Goal: Navigation & Orientation: Understand site structure

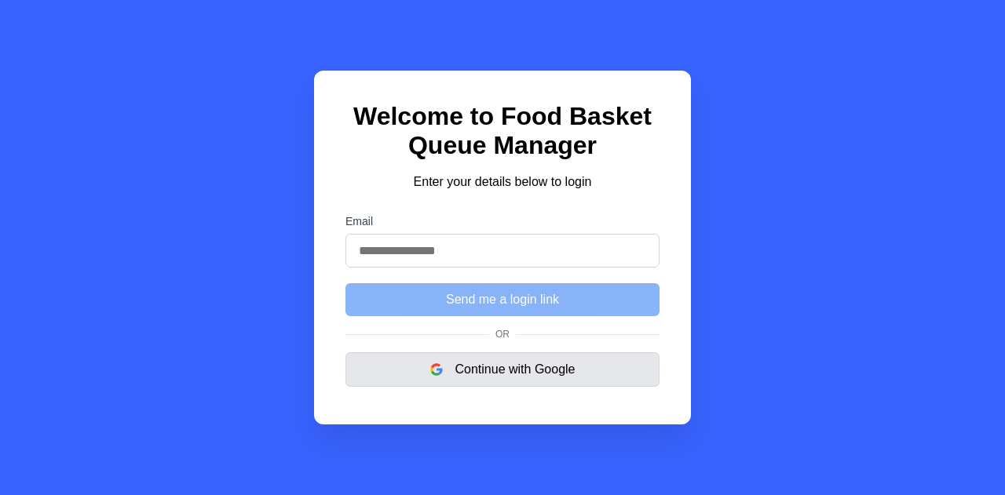
click at [491, 385] on button "Continue with Google" at bounding box center [502, 369] width 314 height 35
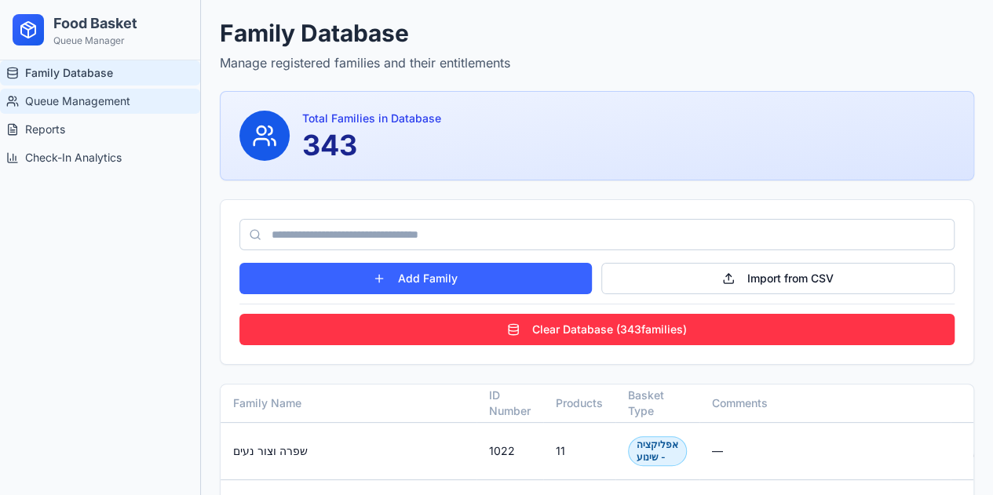
click at [63, 100] on span "Queue Management" at bounding box center [77, 101] width 105 height 16
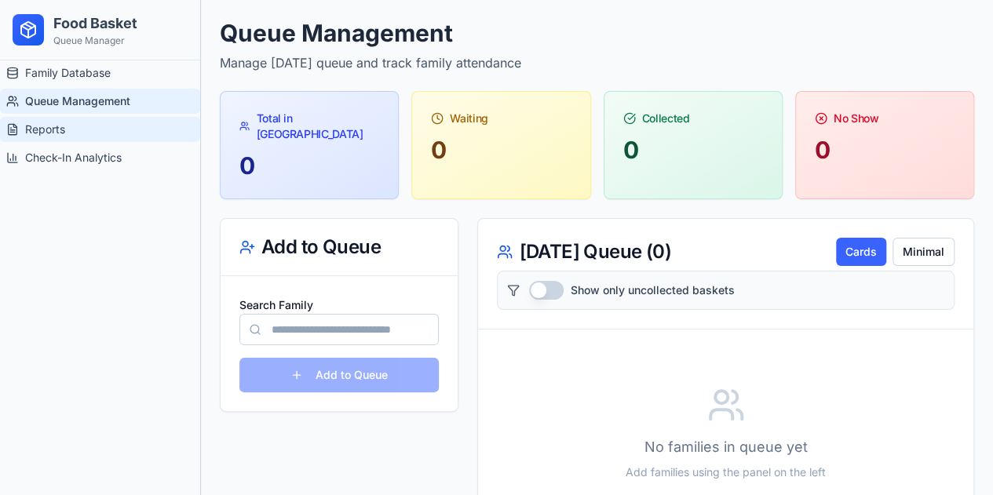
click at [60, 126] on span "Reports" at bounding box center [45, 130] width 40 height 16
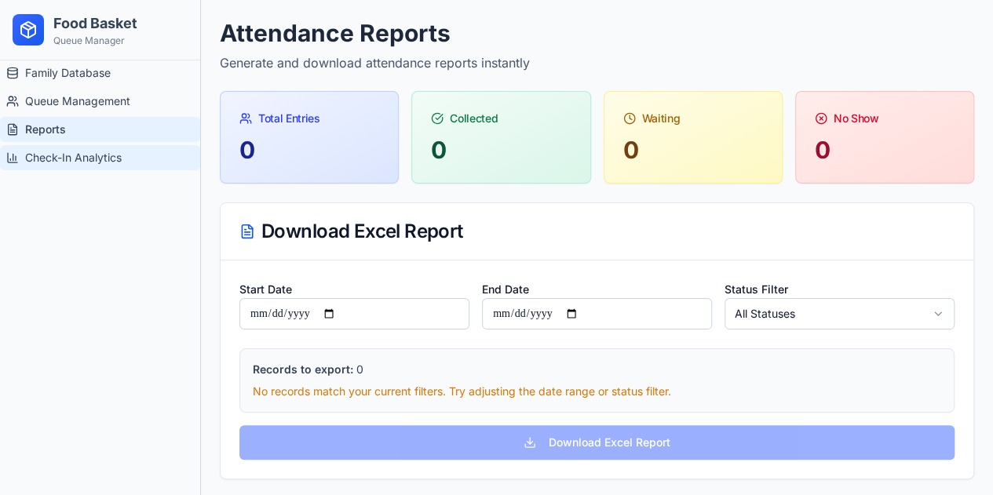
click at [63, 152] on span "Check-In Analytics" at bounding box center [73, 158] width 97 height 16
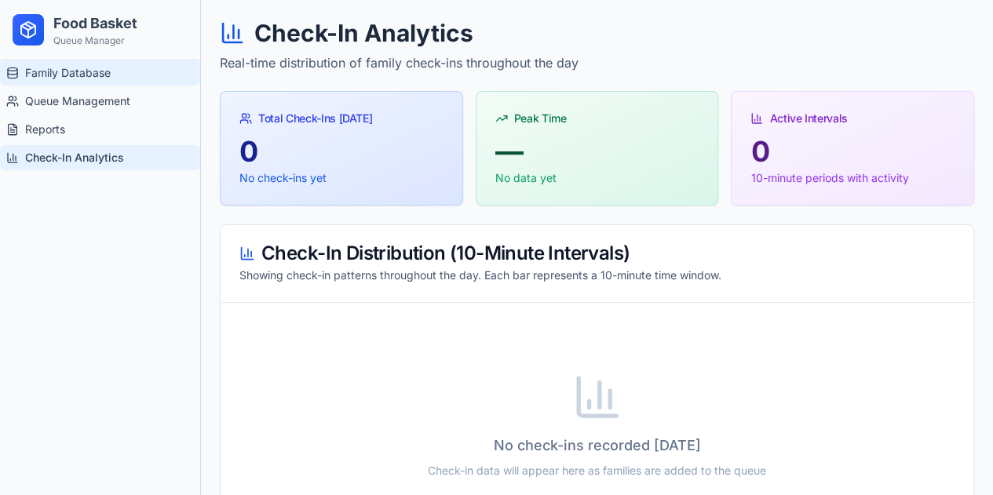
click at [50, 78] on span "Family Database" at bounding box center [68, 73] width 86 height 16
